Goal: Find specific page/section: Find specific page/section

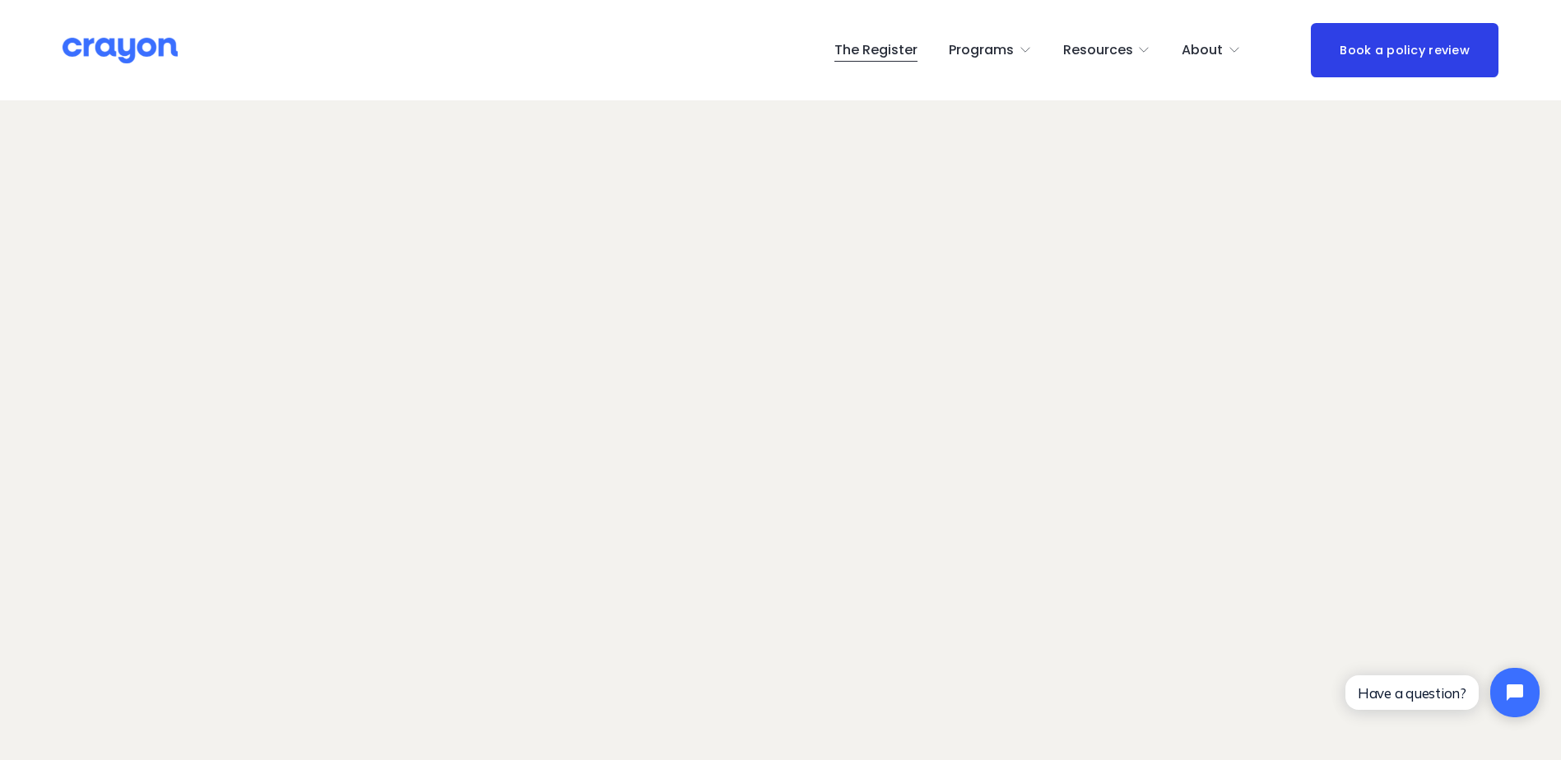
click at [880, 49] on link "The Register" at bounding box center [875, 50] width 83 height 26
click at [895, 54] on link "The Register" at bounding box center [875, 50] width 83 height 26
click at [876, 49] on link "The Register" at bounding box center [875, 50] width 83 height 26
click at [874, 54] on link "The Register" at bounding box center [875, 50] width 83 height 26
click at [880, 49] on link "The Register" at bounding box center [875, 50] width 83 height 26
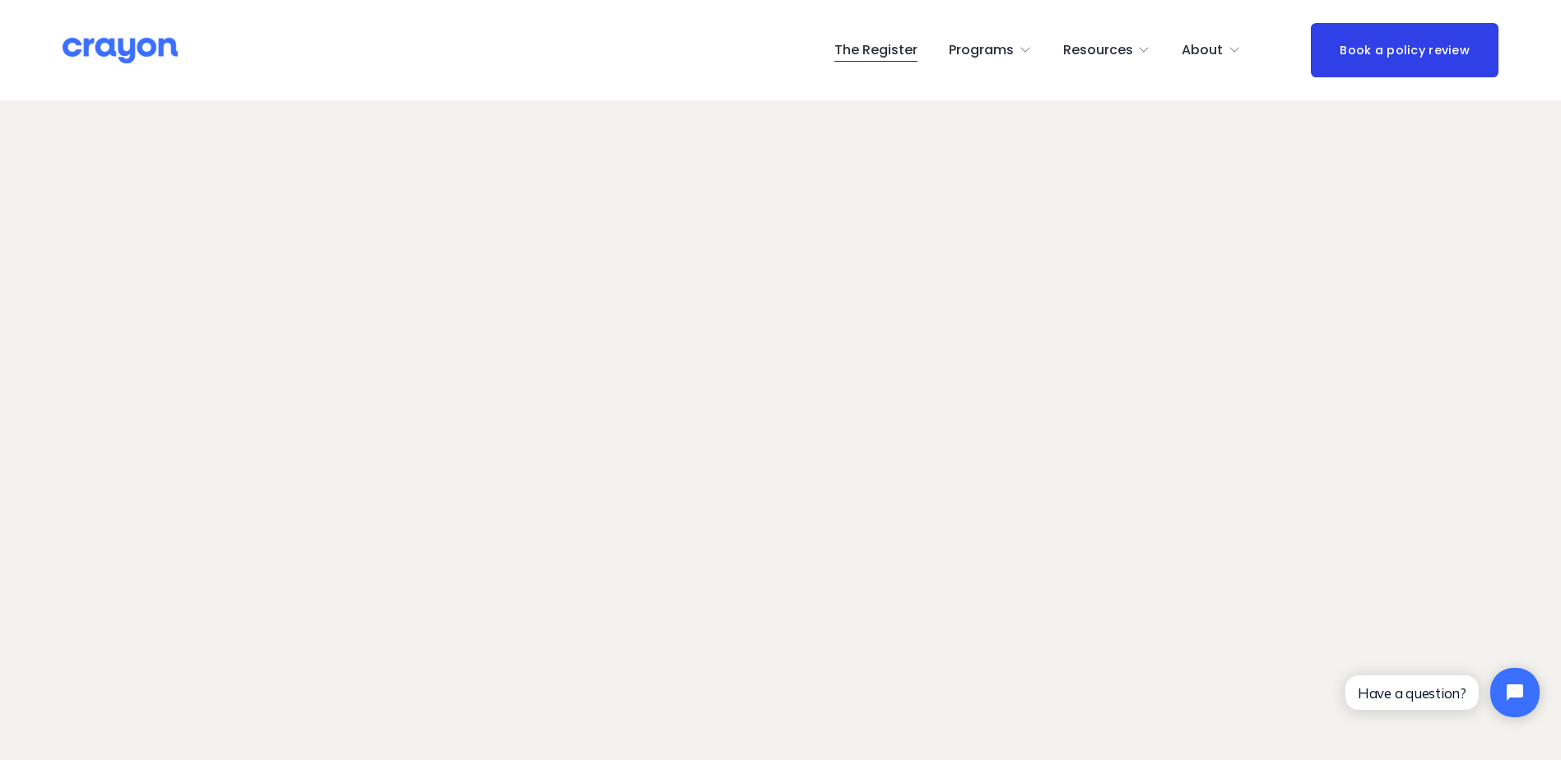
drag, startPoint x: 867, startPoint y: 48, endPoint x: 891, endPoint y: 84, distance: 43.8
click at [867, 48] on link "The Register" at bounding box center [875, 50] width 83 height 26
click at [885, 53] on link "The Register" at bounding box center [875, 50] width 83 height 26
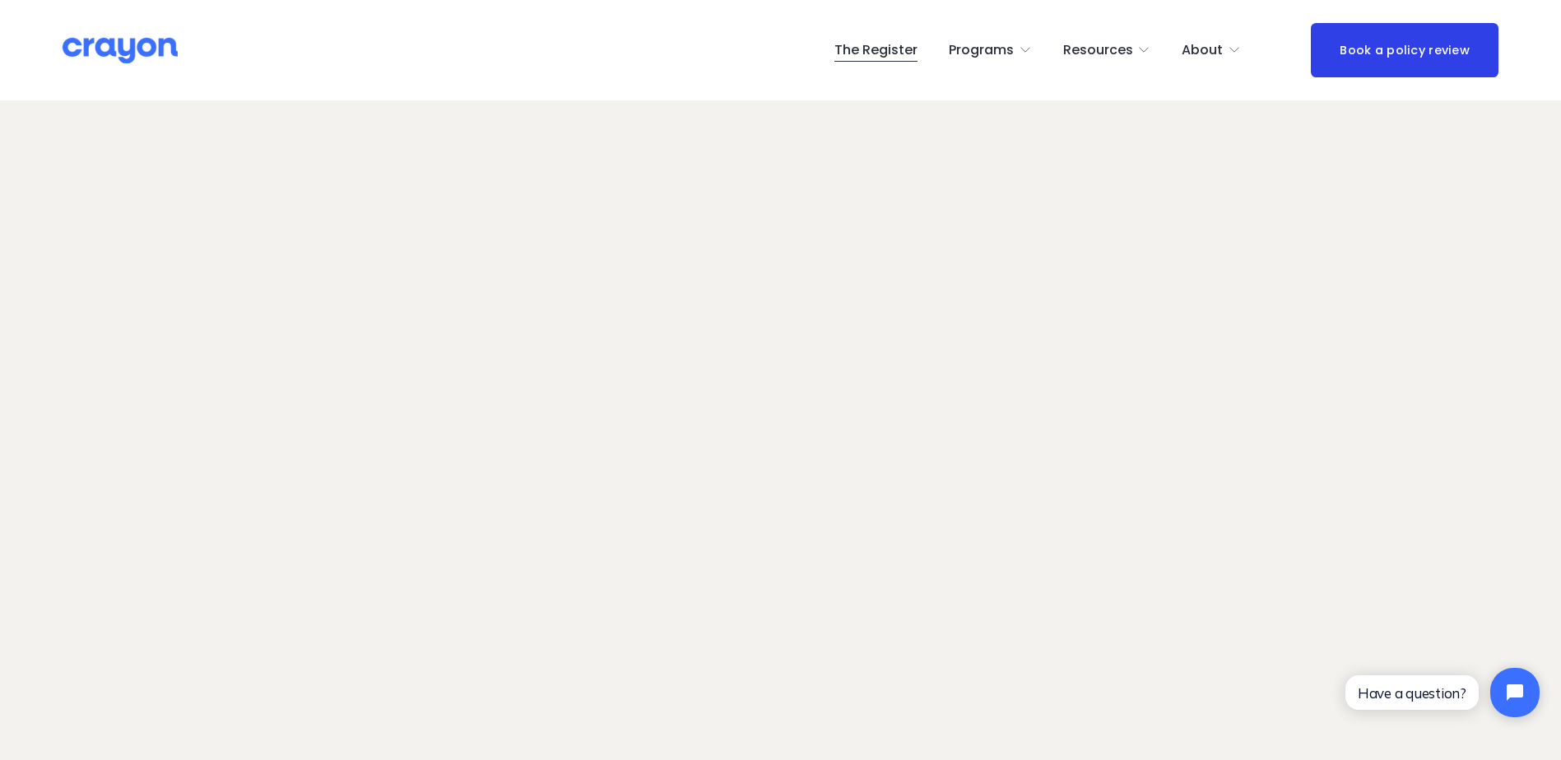
click at [894, 55] on link "The Register" at bounding box center [875, 50] width 83 height 26
click at [882, 53] on link "The Register" at bounding box center [875, 50] width 83 height 26
click at [890, 50] on link "The Register" at bounding box center [875, 50] width 83 height 26
